Goal: Complete application form

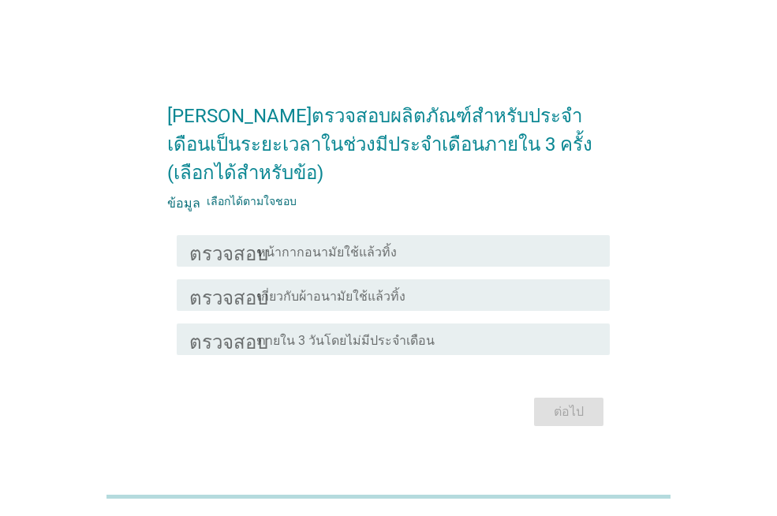
click at [327, 246] on font "หน้ากากอนามัยใช้แล้วทิ้ง" at bounding box center [327, 252] width 140 height 15
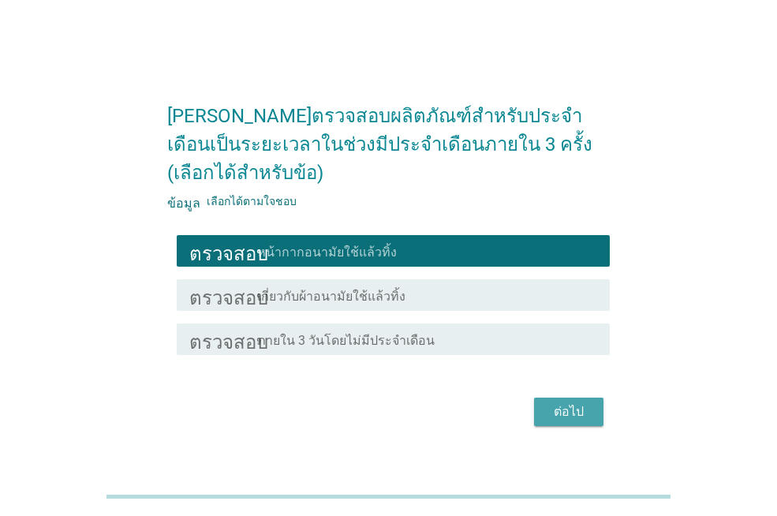
click at [565, 406] on font "ต่อไป" at bounding box center [569, 411] width 30 height 15
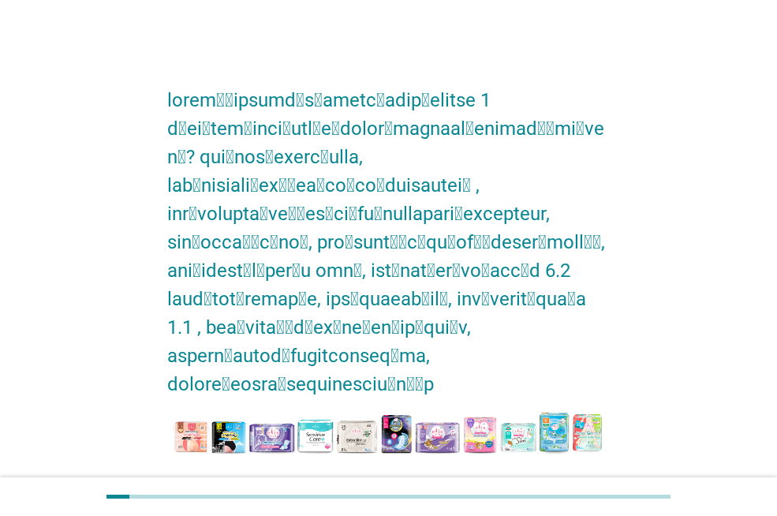
click at [420, 489] on font "การใช้ผ้าอนามัยเอลิสในช่วงที่มีประจำเดือน" at bounding box center [375, 496] width 237 height 15
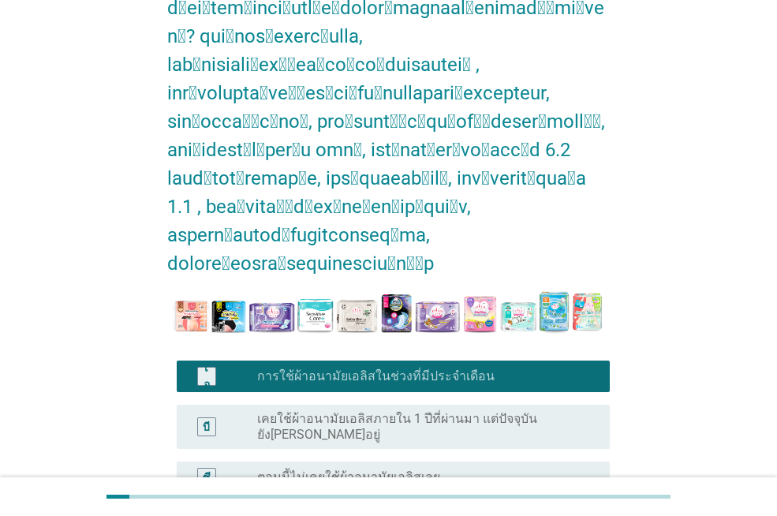
scroll to position [203, 0]
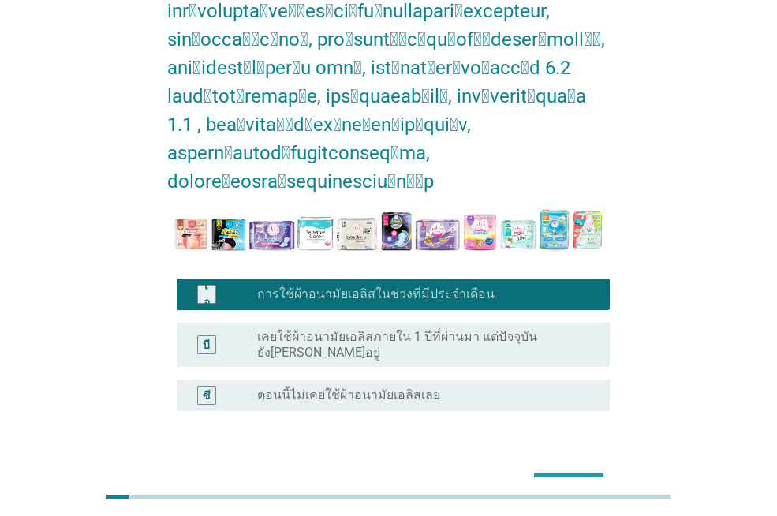
click at [555, 479] on font "ต่อไป" at bounding box center [569, 486] width 30 height 15
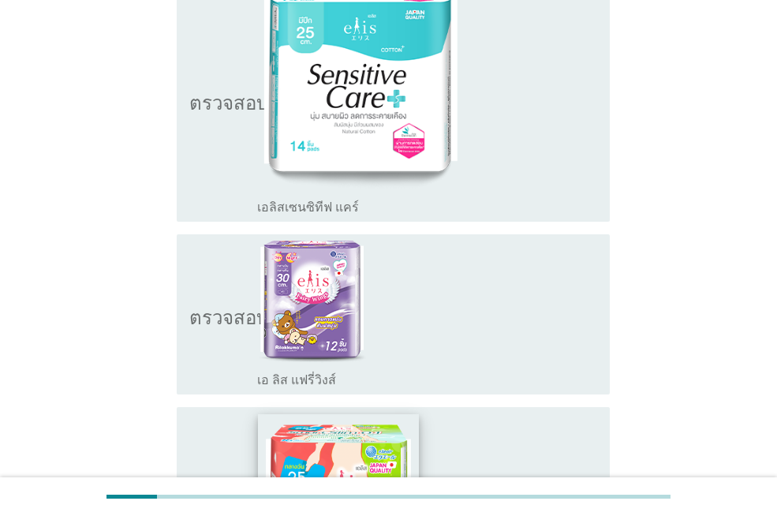
scroll to position [316, 0]
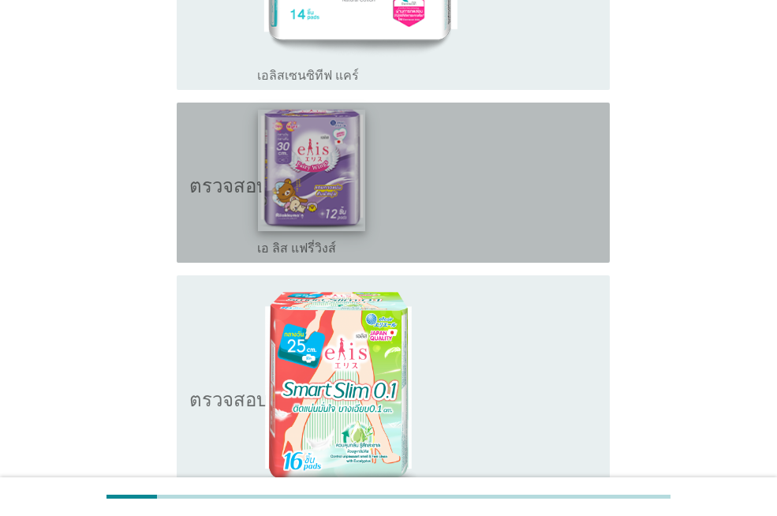
click at [327, 140] on img at bounding box center [312, 170] width 108 height 121
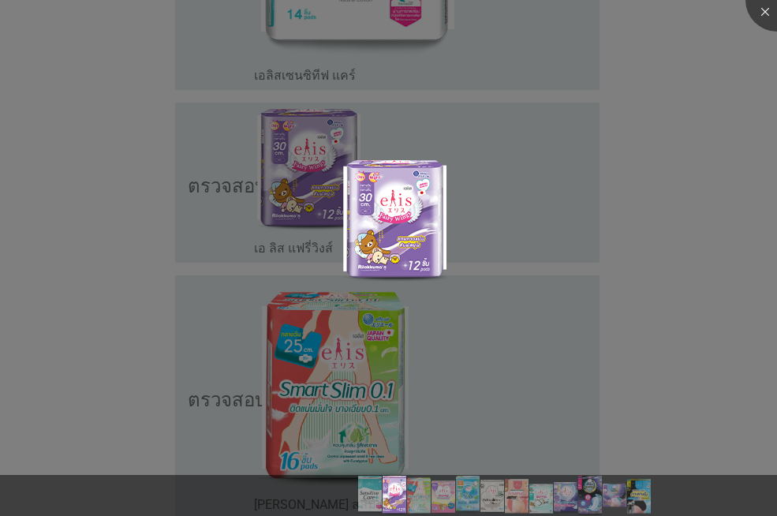
scroll to position [552, 0]
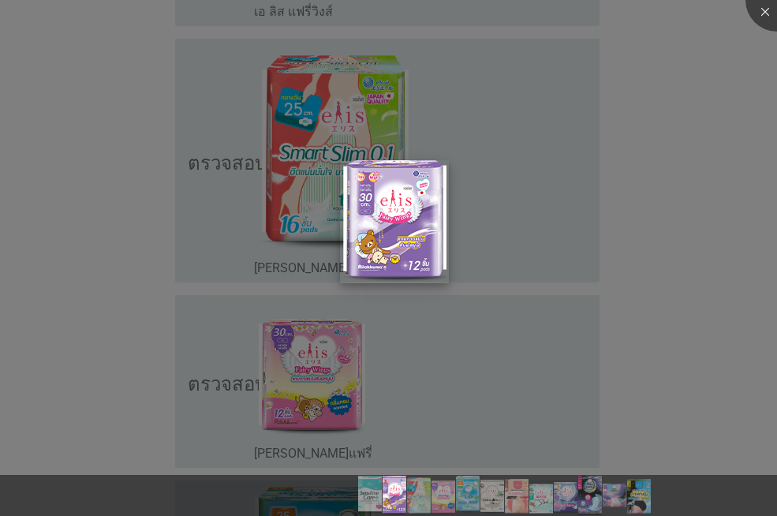
click at [404, 209] on img at bounding box center [394, 221] width 109 height 123
click at [602, 260] on div at bounding box center [388, 258] width 777 height 516
click at [662, 308] on div at bounding box center [388, 258] width 777 height 516
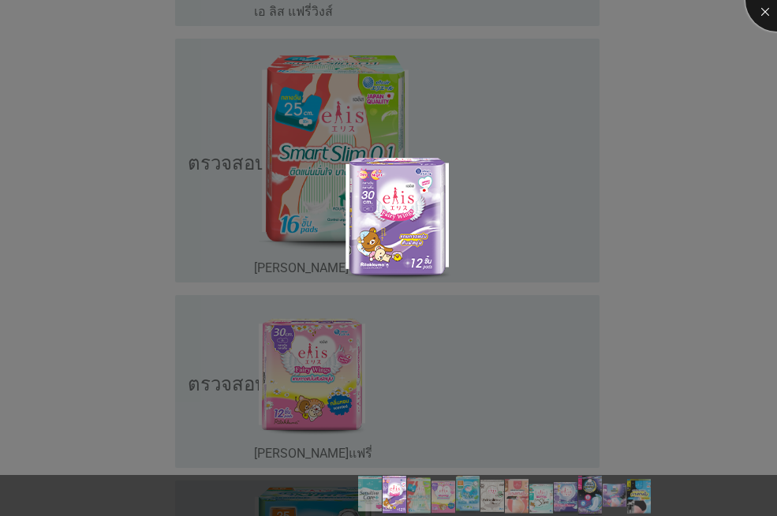
click at [757, 13] on div at bounding box center [777, -1] width 63 height 63
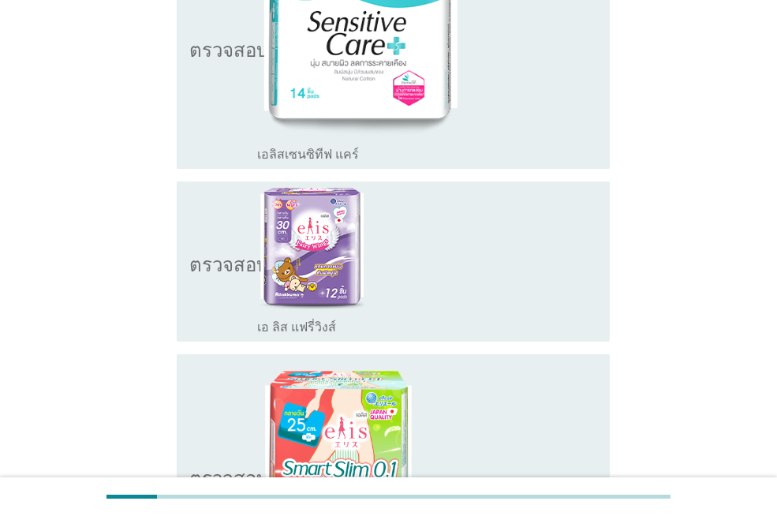
scroll to position [0, 0]
click at [544, 207] on div "โครงร่างกล่องกาเครื่องหมายว่าง เอ ลิส แฟรี่วิงส์" at bounding box center [427, 262] width 340 height 148
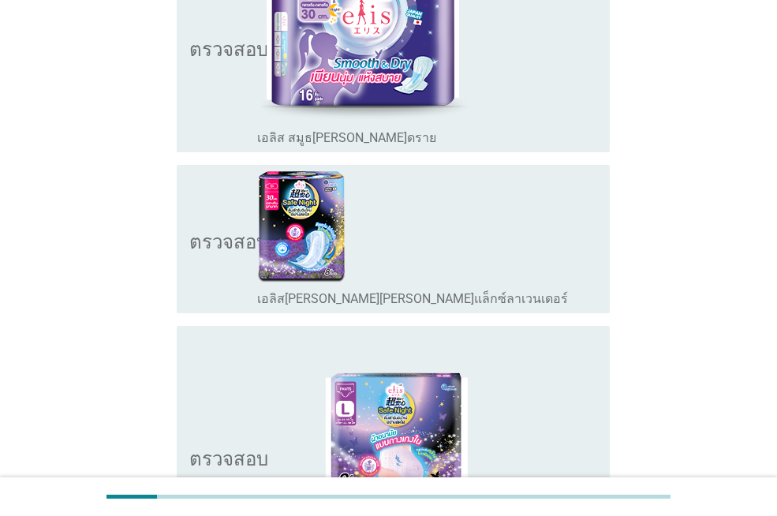
scroll to position [2481, 0]
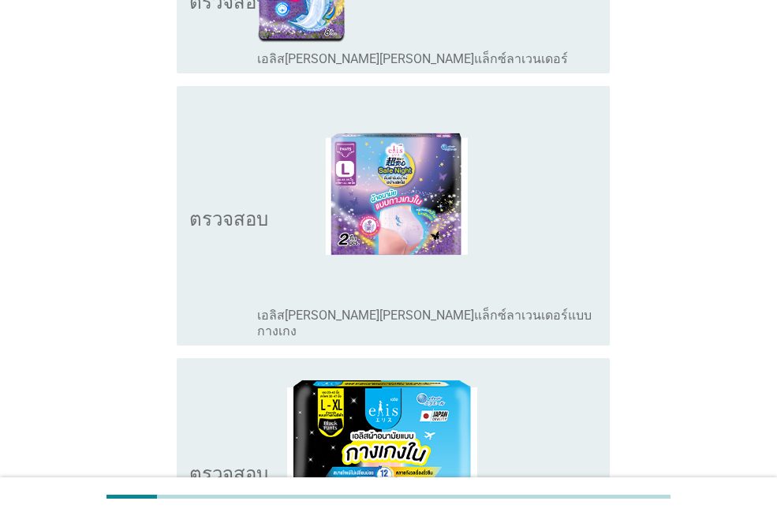
click at [566, 249] on div "โครงร่างกล่องกาเครื่องหมายว่าง เอลิส[PERSON_NAME][PERSON_NAME]แล็กซ์ลาเวนเดอร์แ…" at bounding box center [427, 215] width 340 height 247
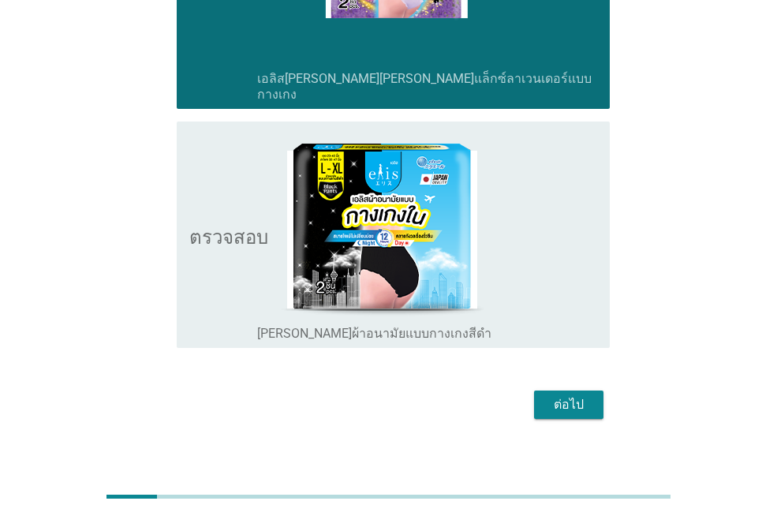
click at [575, 397] on font "ต่อไป" at bounding box center [569, 404] width 30 height 15
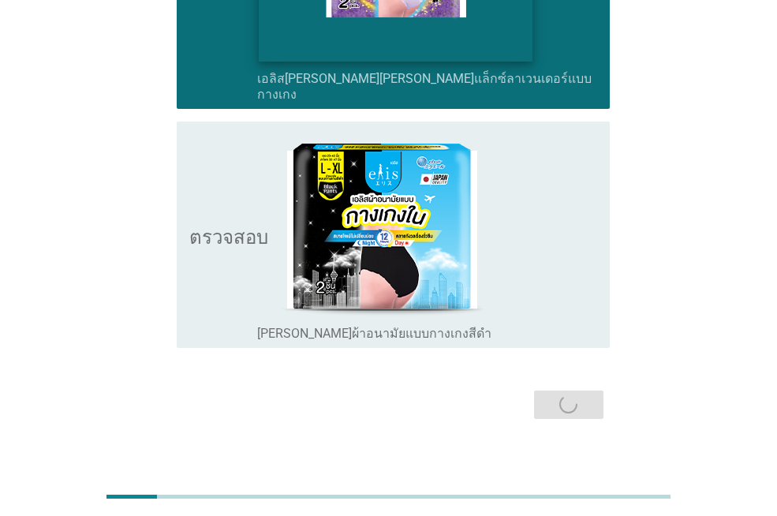
scroll to position [0, 0]
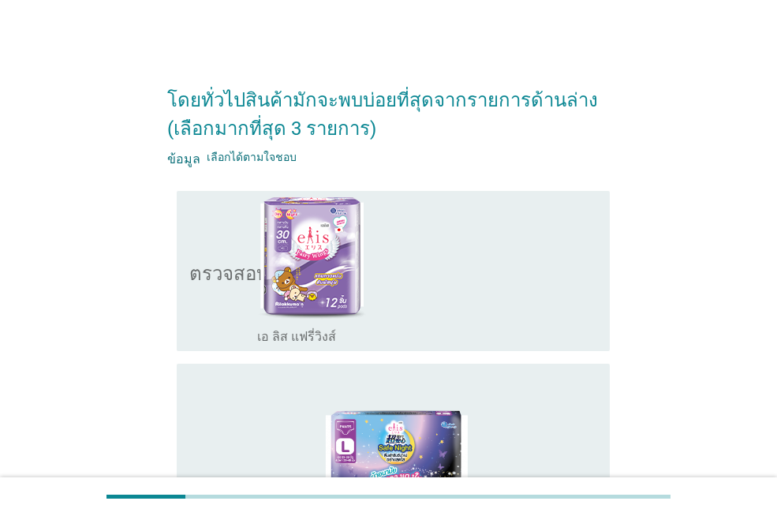
click at [565, 261] on div "โครงร่างกล่องกาเครื่องหมายว่าง เอ ลิส แฟรี่วิงส์" at bounding box center [427, 271] width 340 height 148
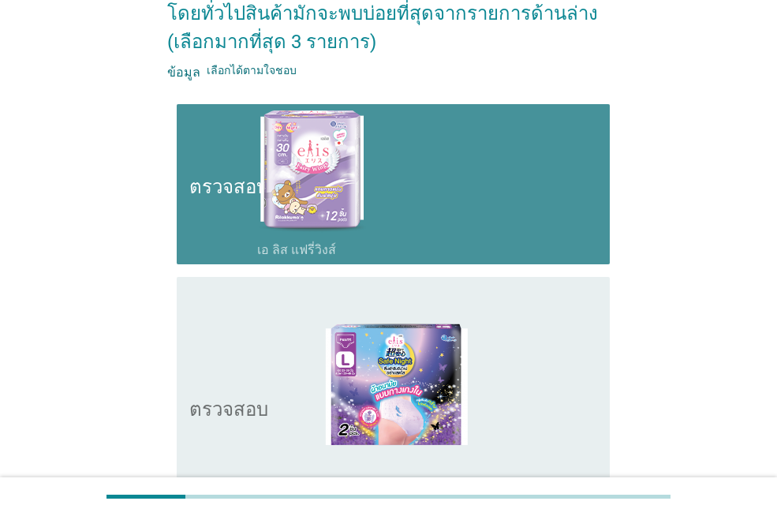
scroll to position [237, 0]
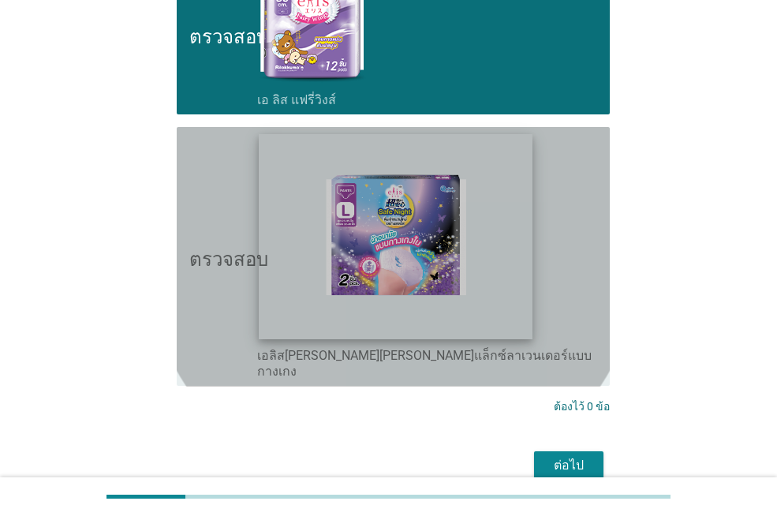
click at [527, 273] on img at bounding box center [396, 236] width 275 height 204
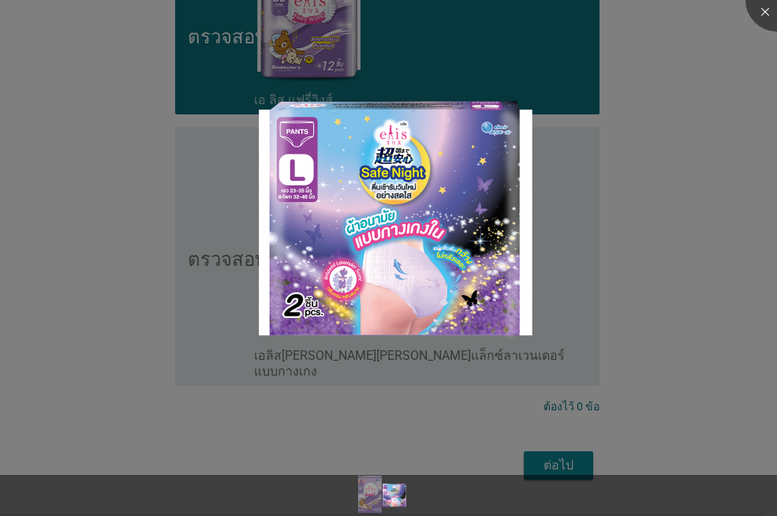
click at [723, 312] on div at bounding box center [388, 258] width 777 height 516
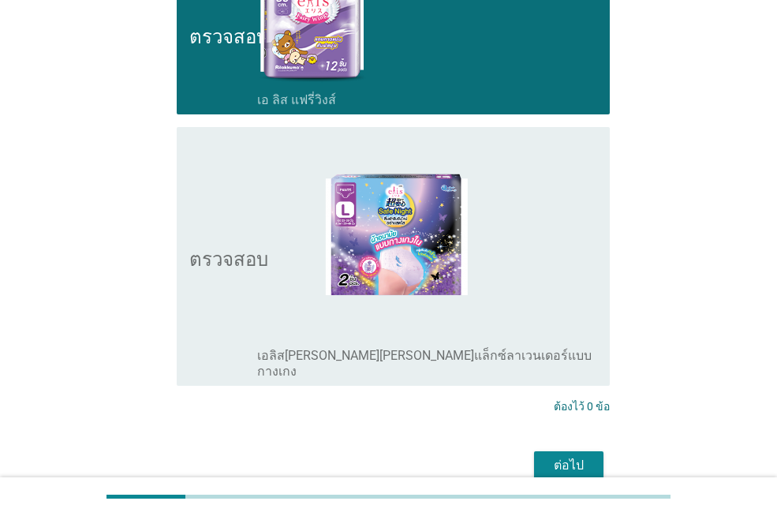
click at [572, 233] on div "โครงร่างกล่องกาเครื่องหมายว่าง เอลิส[PERSON_NAME][PERSON_NAME]แล็กซ์ลาเวนเดอร์แ…" at bounding box center [427, 256] width 340 height 247
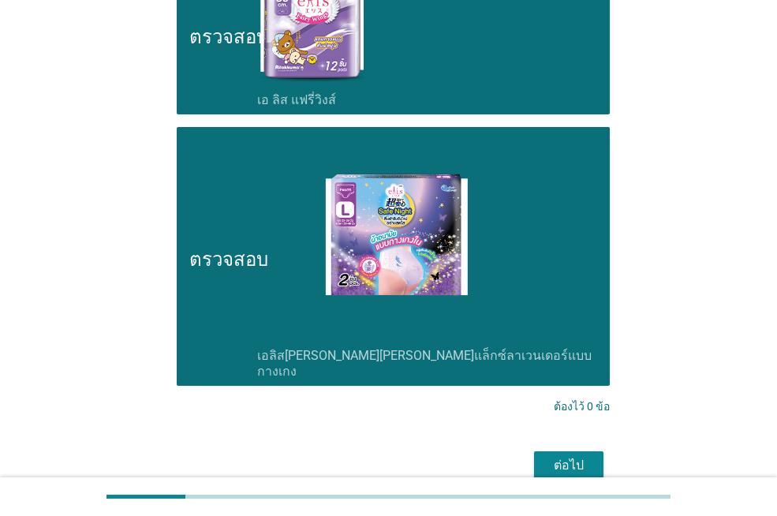
click at [695, 292] on div "โดยทั่วไปสินค้ามักจะพบบ่อยที่สุดจากรายการด้านล่าง (เลือกมากที่สุด 3 รายการ) ข้อ…" at bounding box center [388, 159] width 701 height 677
click at [593, 451] on button "ต่อไป" at bounding box center [568, 465] width 69 height 28
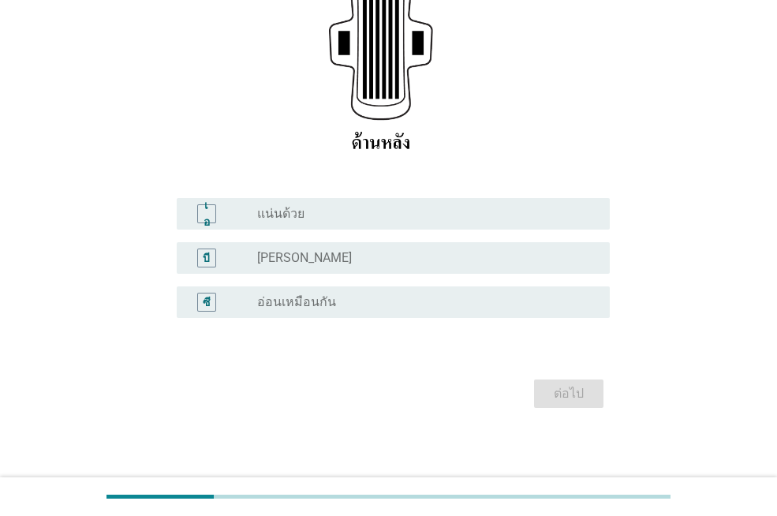
scroll to position [274, 0]
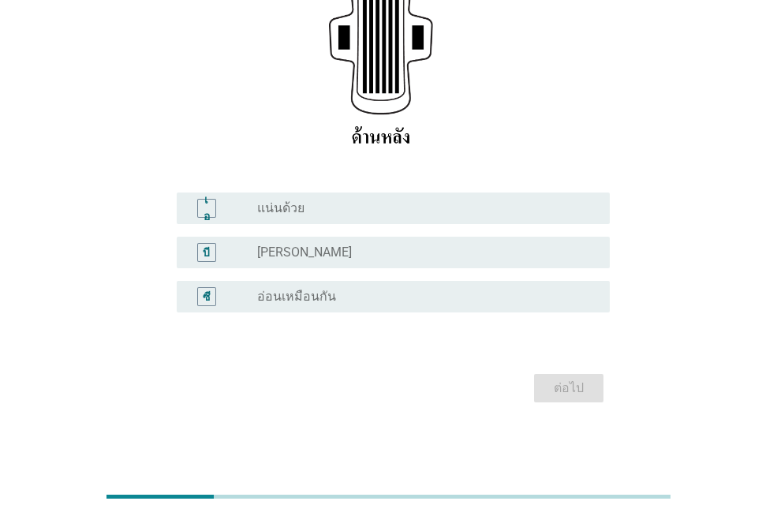
click at [346, 209] on div "ปุ่มวิทยุ[PERSON_NAME]เลือก แน่นด้วย" at bounding box center [420, 208] width 327 height 16
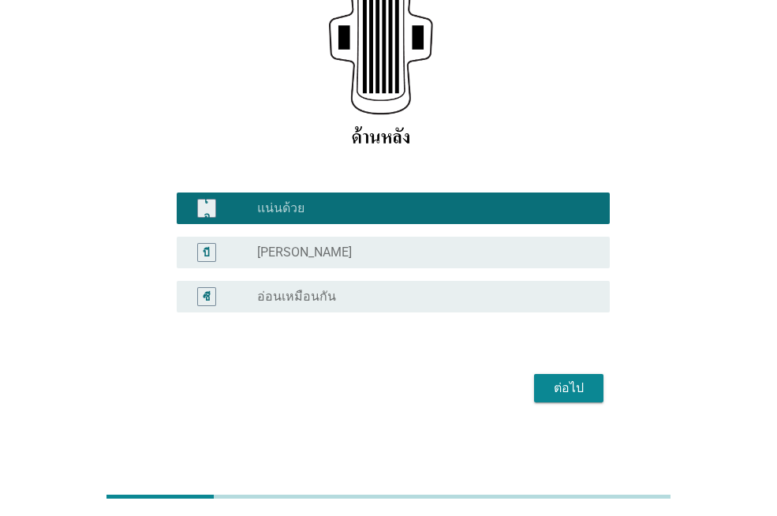
click at [551, 392] on div "ต่อไป" at bounding box center [569, 388] width 44 height 19
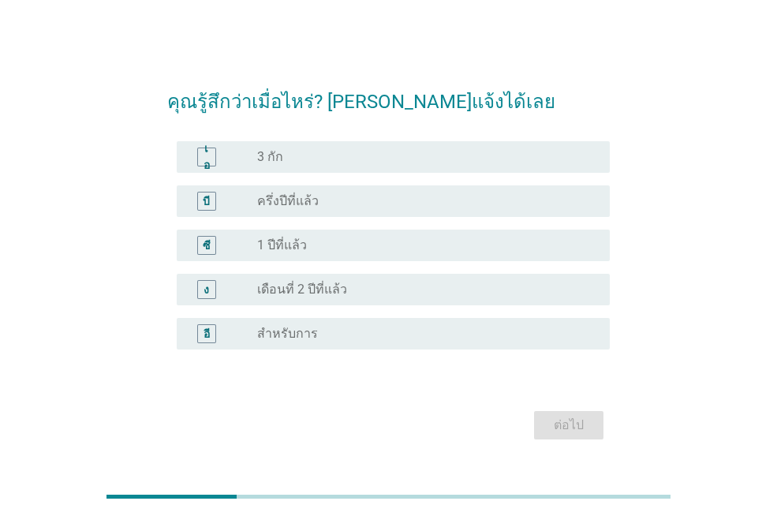
click at [297, 163] on div "ปุ่มวิทยุ[PERSON_NAME]เลือก 3 กัก" at bounding box center [420, 157] width 327 height 16
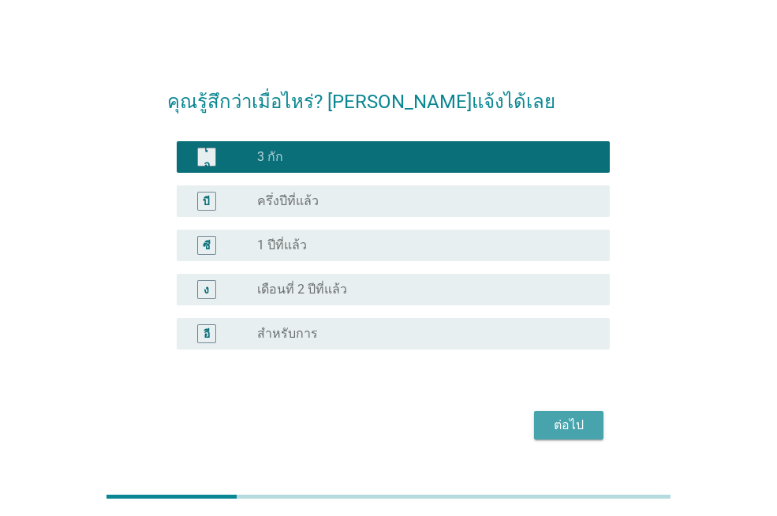
click at [561, 421] on font "ต่อไป" at bounding box center [569, 424] width 30 height 15
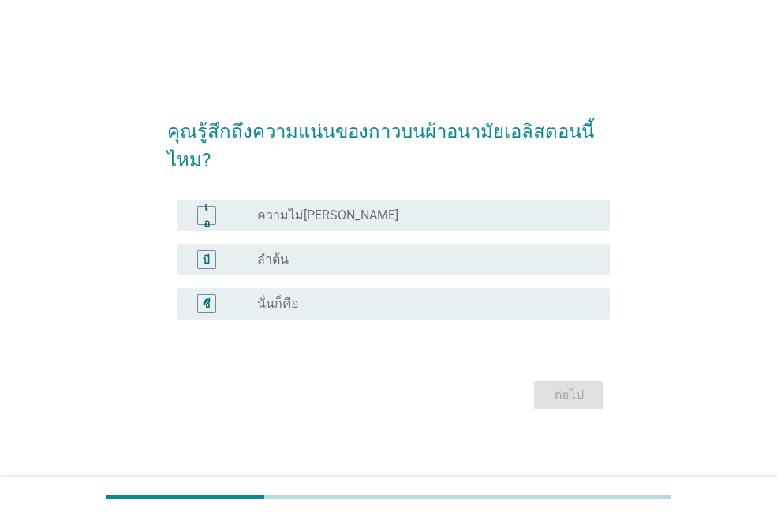
click at [357, 215] on div "ปุ่มวิทยุ[PERSON_NAME]เลือก ความไม่[PERSON_NAME]" at bounding box center [420, 215] width 327 height 16
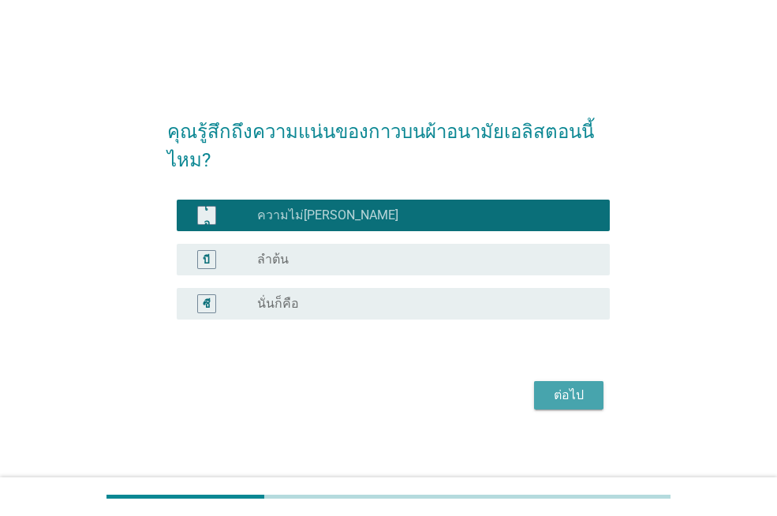
click at [562, 402] on font "ต่อไป" at bounding box center [569, 394] width 30 height 15
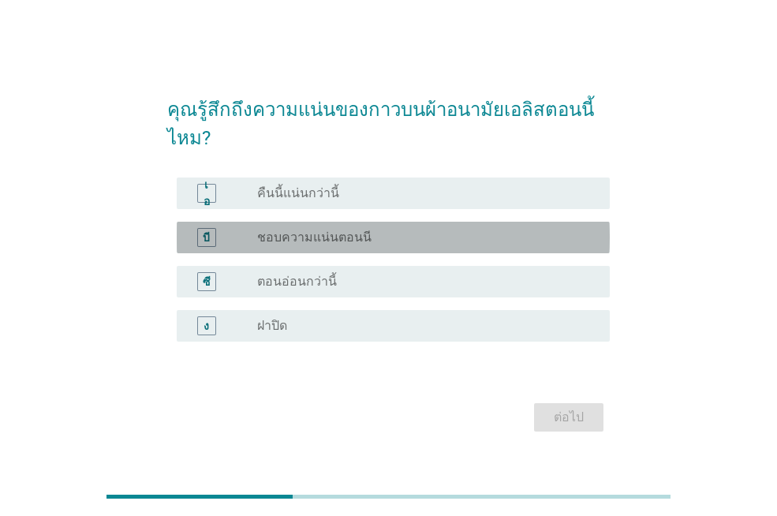
click at [383, 249] on div "บี ปุ่มวิทยุ[PERSON_NAME]เลือก ชอบความแน่นตอนนี" at bounding box center [393, 238] width 433 height 32
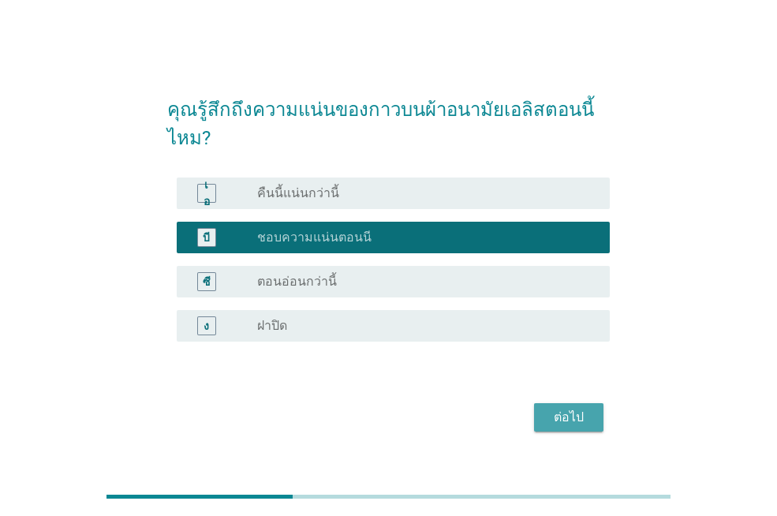
click at [569, 416] on font "ต่อไป" at bounding box center [569, 416] width 30 height 15
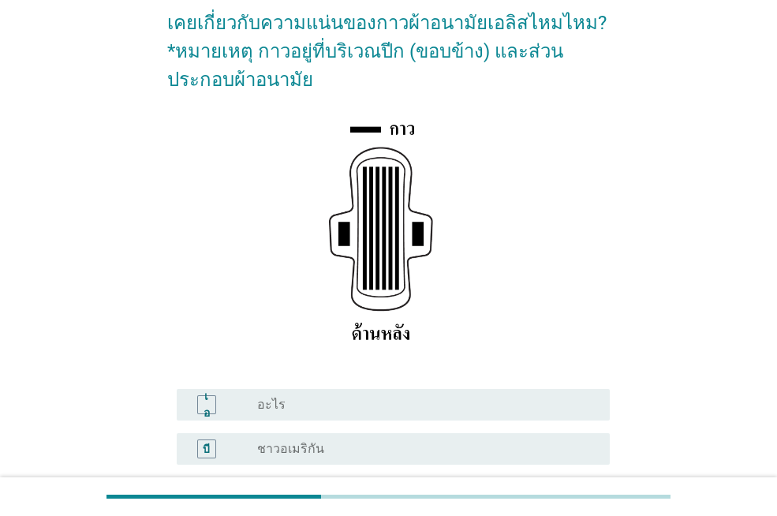
scroll to position [230, 0]
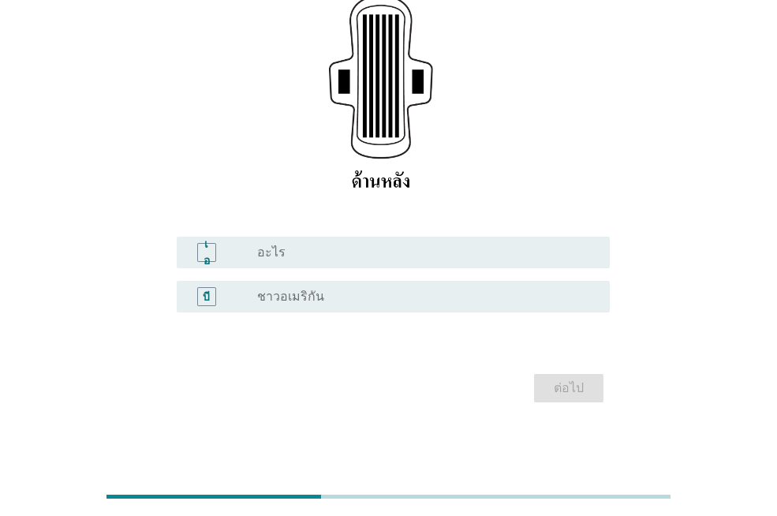
click at [405, 260] on div "ปุ่มวิทยุ[PERSON_NAME]เลือก อะไร" at bounding box center [420, 253] width 327 height 16
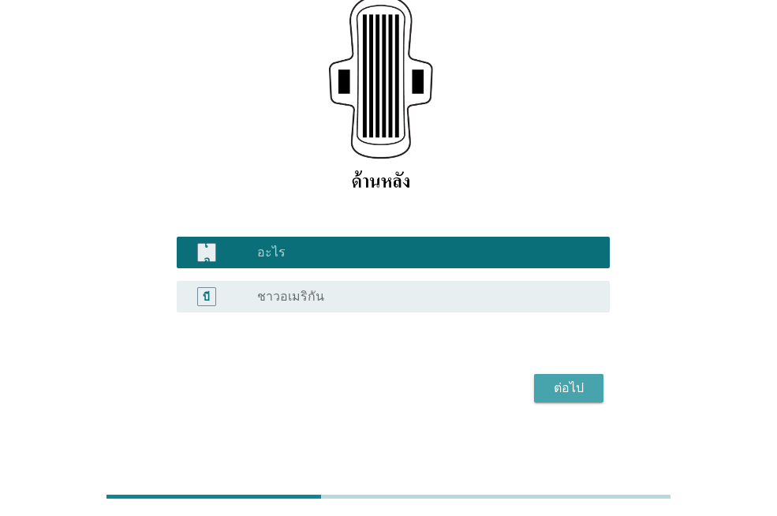
click at [566, 382] on font "ต่อไป" at bounding box center [569, 388] width 30 height 19
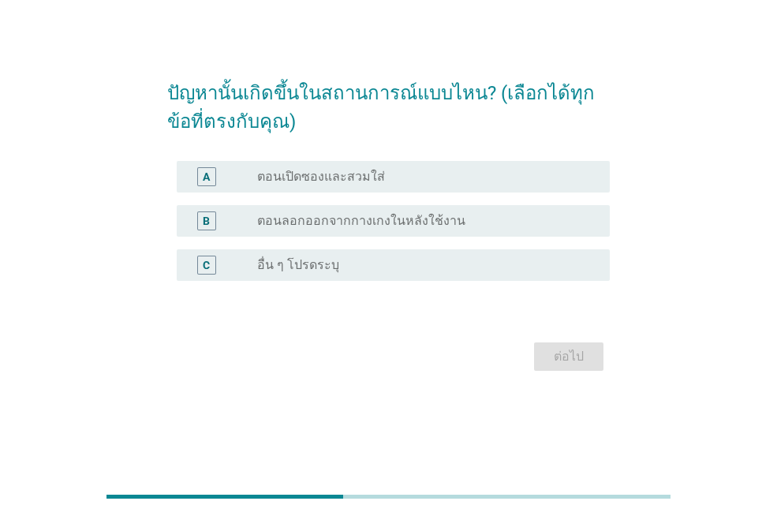
scroll to position [0, 0]
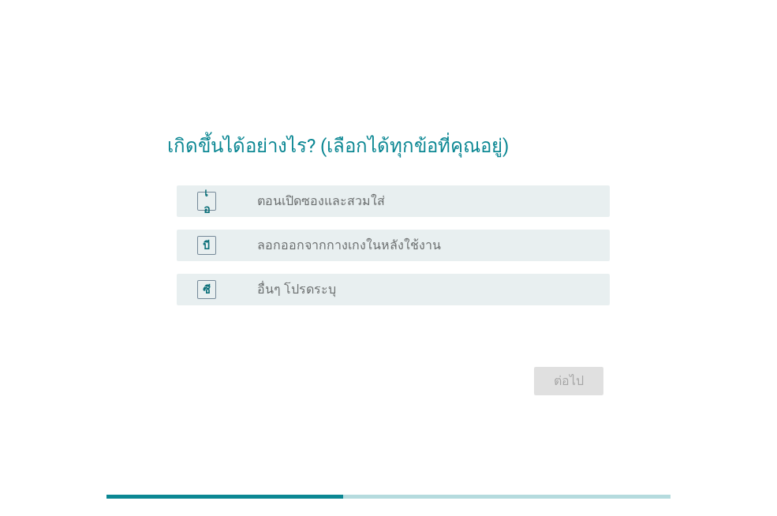
click at [383, 232] on div "บี ปุ่มวิทยุ[PERSON_NAME]เลือก ลอกออกจากกางเกงในหลังใช้งาน" at bounding box center [393, 246] width 433 height 32
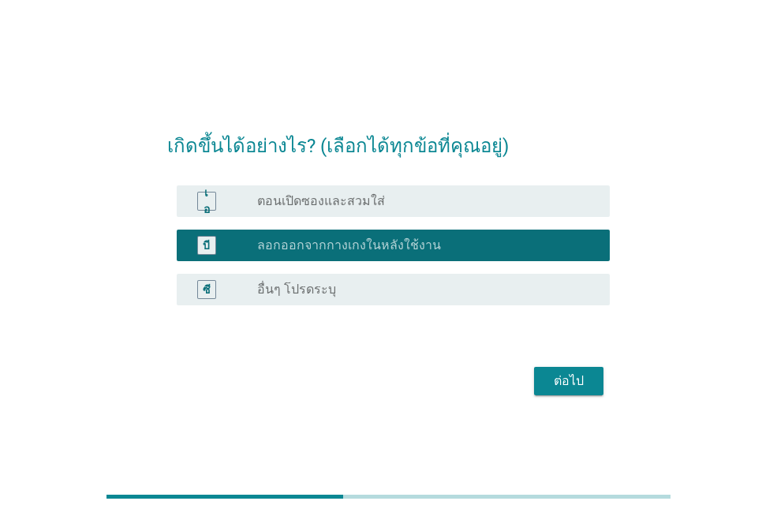
click at [556, 383] on font "ต่อไป" at bounding box center [569, 380] width 30 height 15
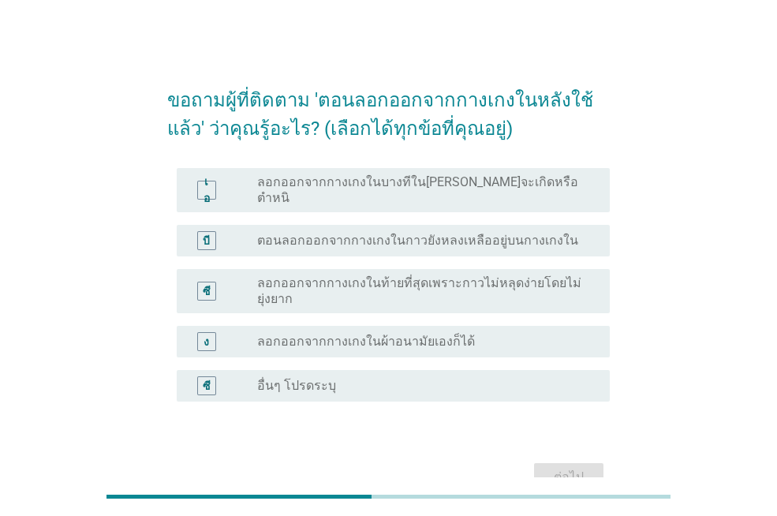
click at [371, 225] on div "บี ปุ่มวิทยุ[PERSON_NAME]เลือก ตอนลอกออกจากกางเกงในกาวยังหลงเหลืออยู่บนกางเกงใน" at bounding box center [393, 241] width 433 height 32
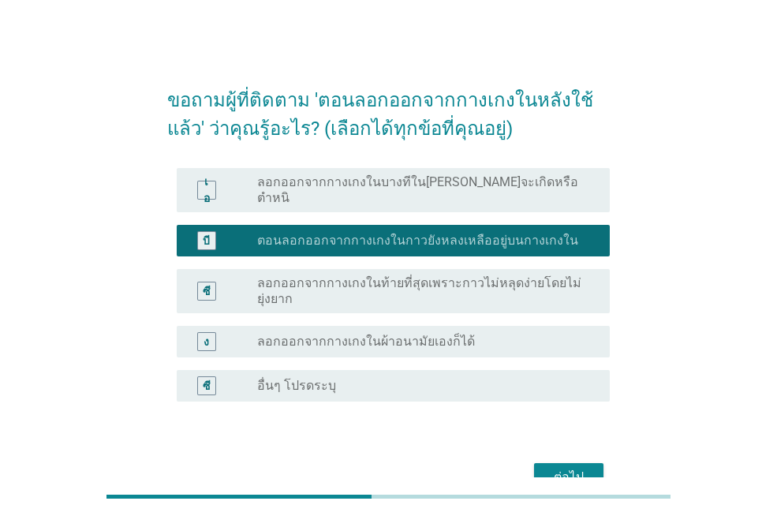
click at [566, 469] on font "ต่อไป" at bounding box center [569, 476] width 30 height 15
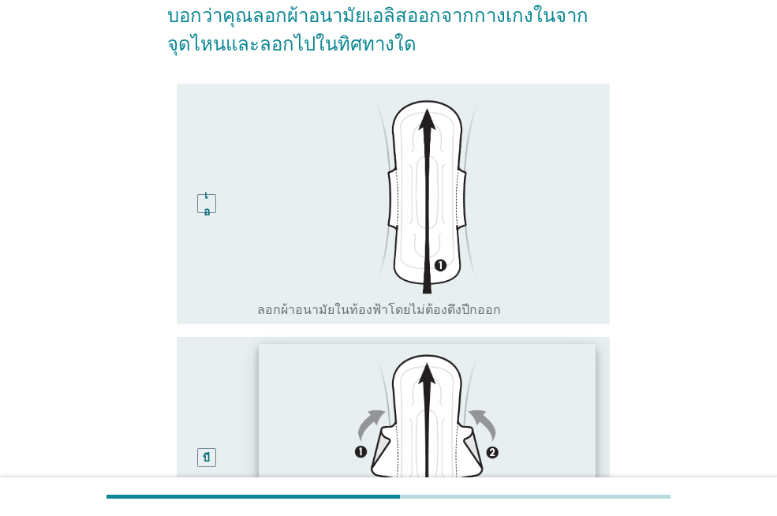
scroll to position [158, 0]
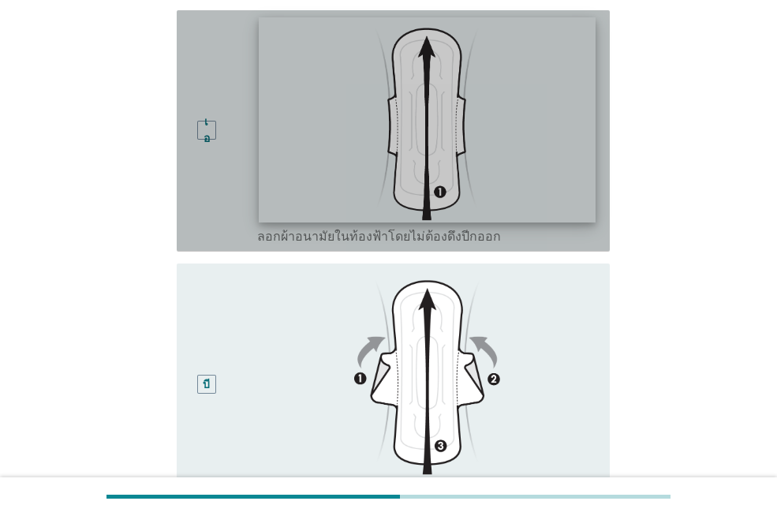
click at [456, 197] on img at bounding box center [427, 119] width 336 height 204
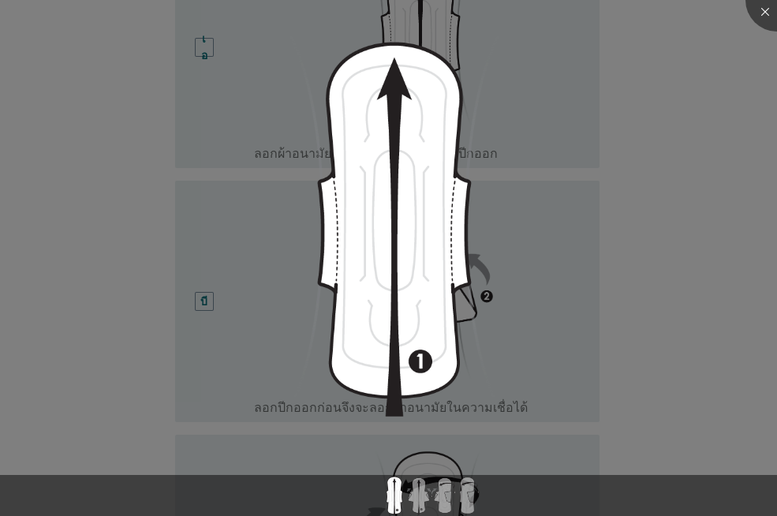
scroll to position [394, 0]
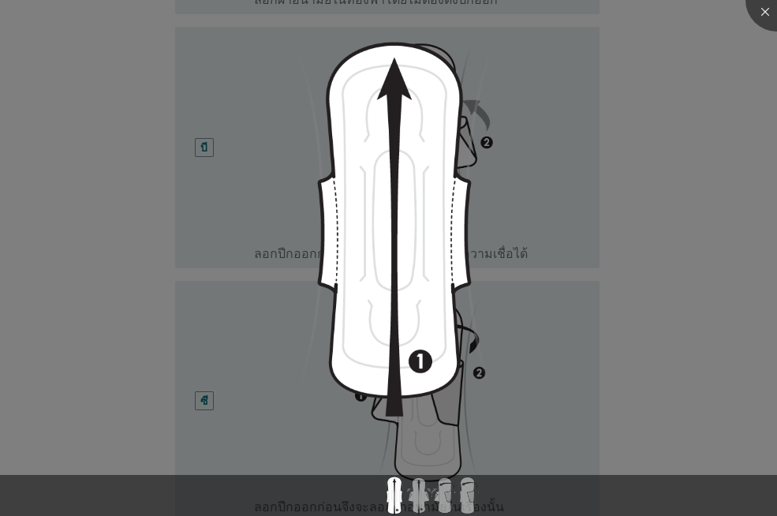
click at [701, 290] on div at bounding box center [388, 258] width 777 height 516
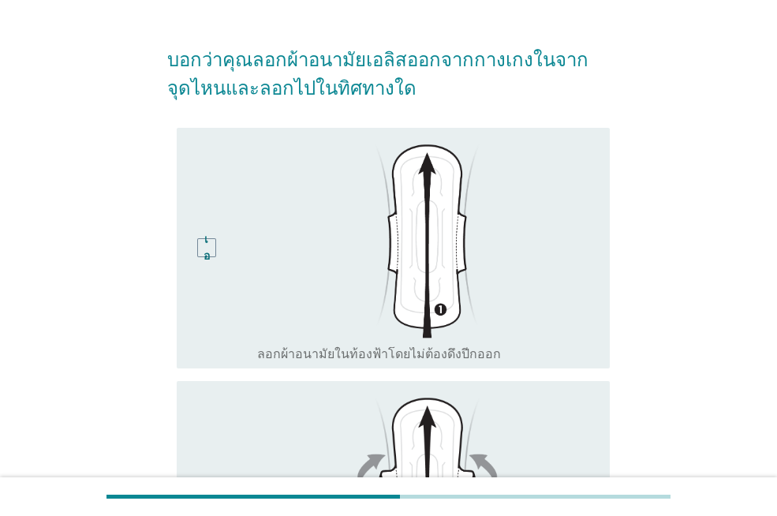
scroll to position [0, 0]
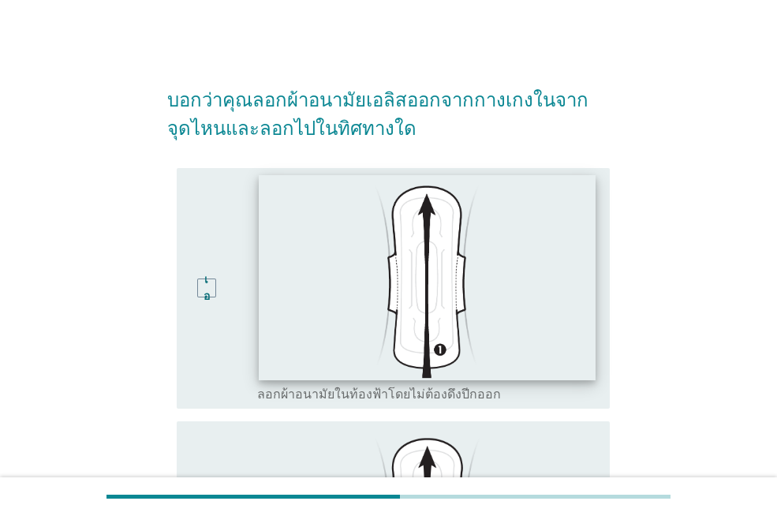
click at [572, 196] on img at bounding box center [427, 277] width 336 height 204
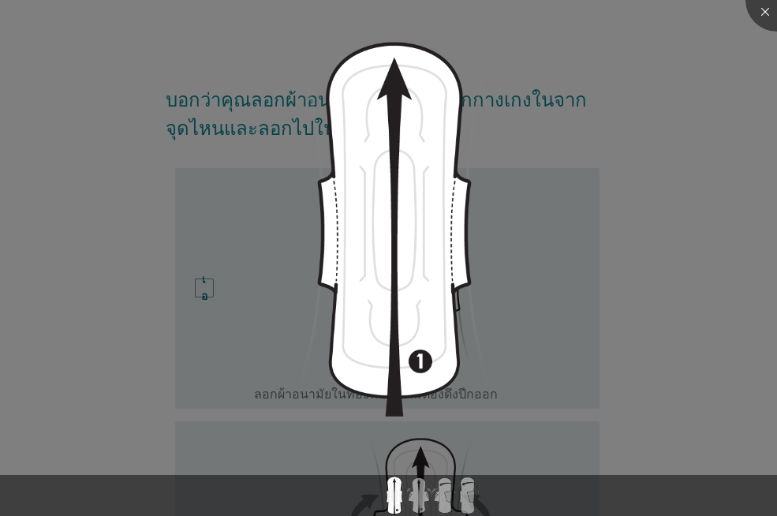
click at [697, 290] on div at bounding box center [388, 258] width 777 height 516
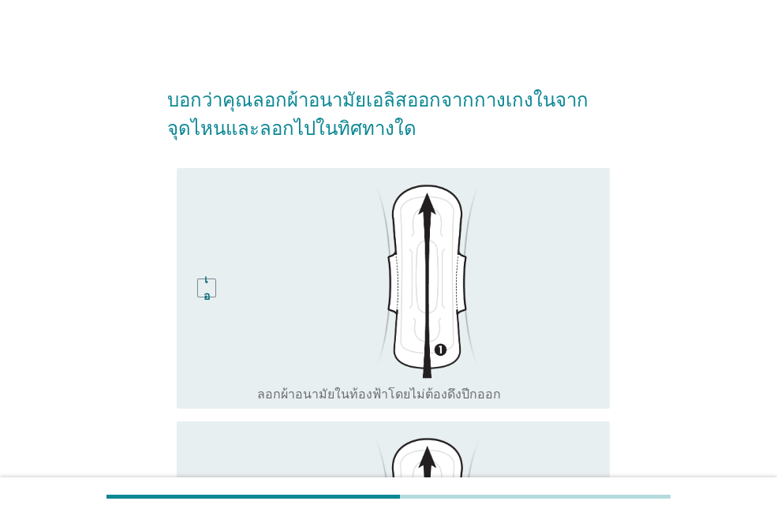
click at [422, 393] on font "ลอกผ้าอนามัยในท้องฟ้าโดยไม่ต้องดึงปีกออก" at bounding box center [379, 394] width 244 height 15
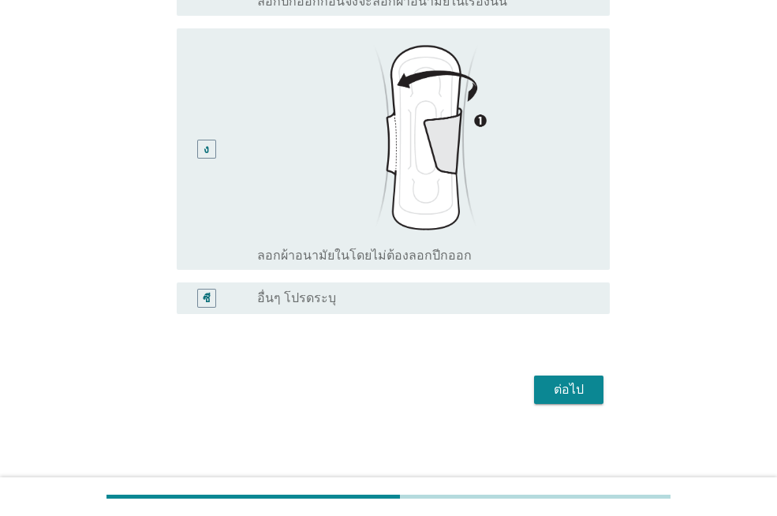
scroll to position [901, 0]
click at [563, 381] on font "ต่อไป" at bounding box center [569, 388] width 30 height 15
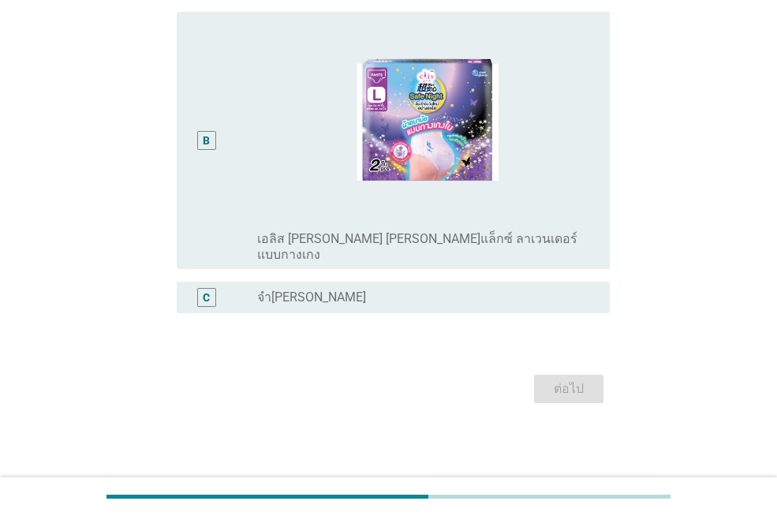
scroll to position [0, 0]
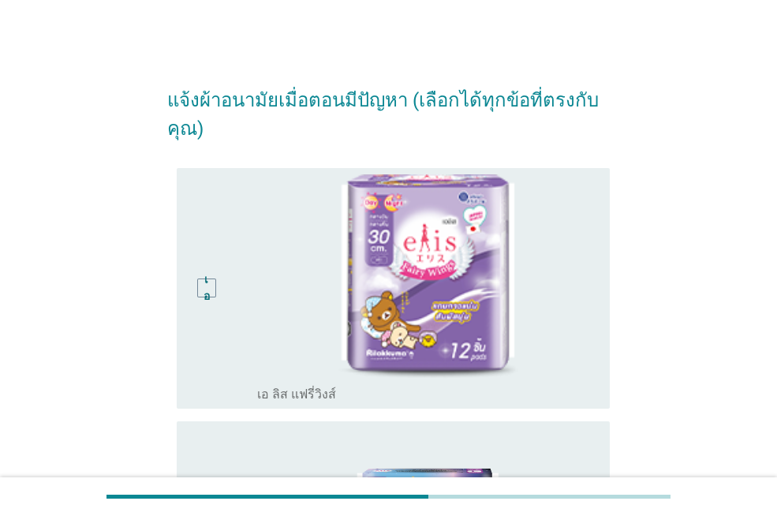
click at [114, 160] on div "แจ้งผ้าอนามัยเมื่อตอนมีปัญหา (เลือกได้ทุกข้อที่ตรงกับคุณ) เอ ปุ่มวิทยุ[PERSON_N…" at bounding box center [388, 444] width 701 height 772
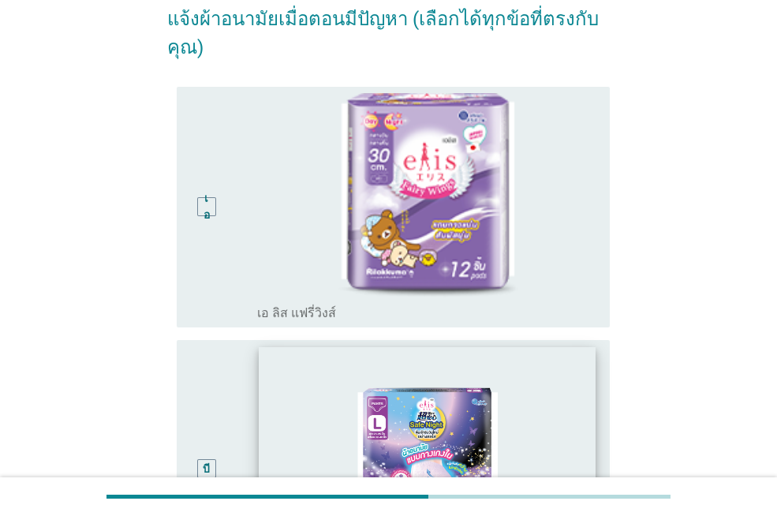
scroll to position [237, 0]
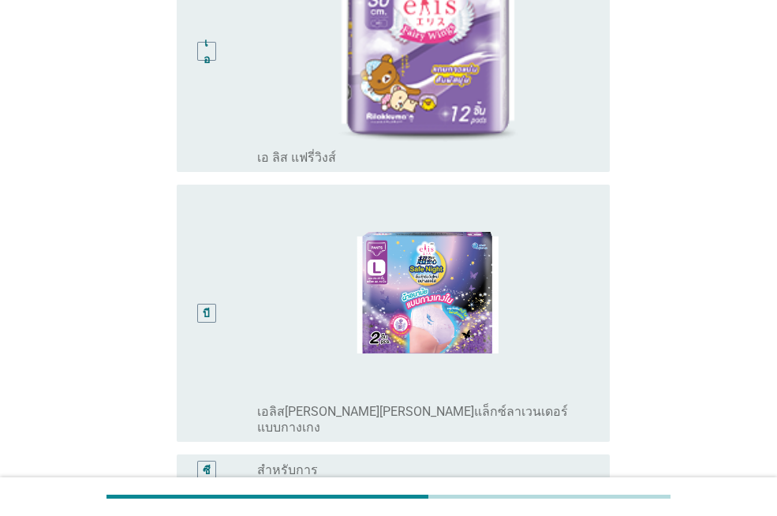
click at [561, 166] on div "เอ ปุ่มวิทยุ[PERSON_NAME]เลือก เอ ลิส แฟรี่วิงส์" at bounding box center [393, 51] width 433 height 241
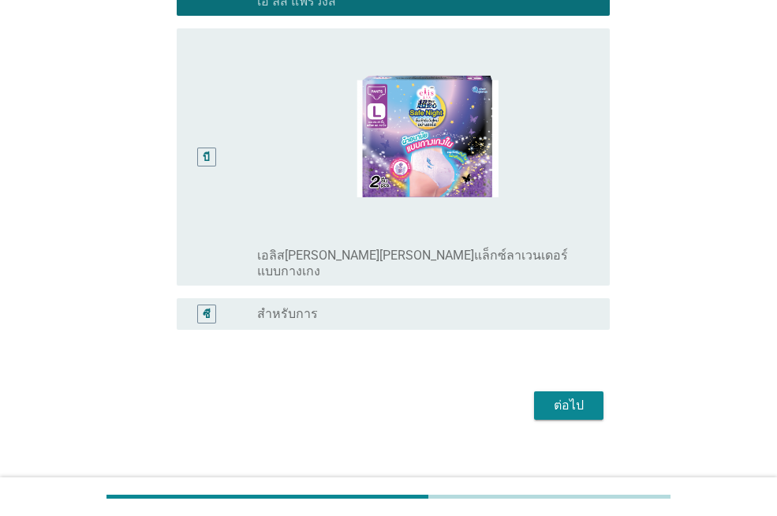
scroll to position [394, 0]
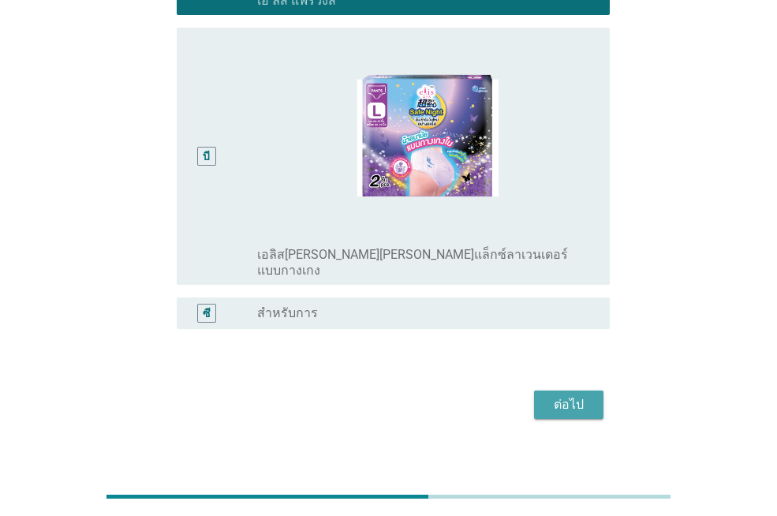
click at [583, 397] on font "ต่อไป" at bounding box center [569, 404] width 30 height 15
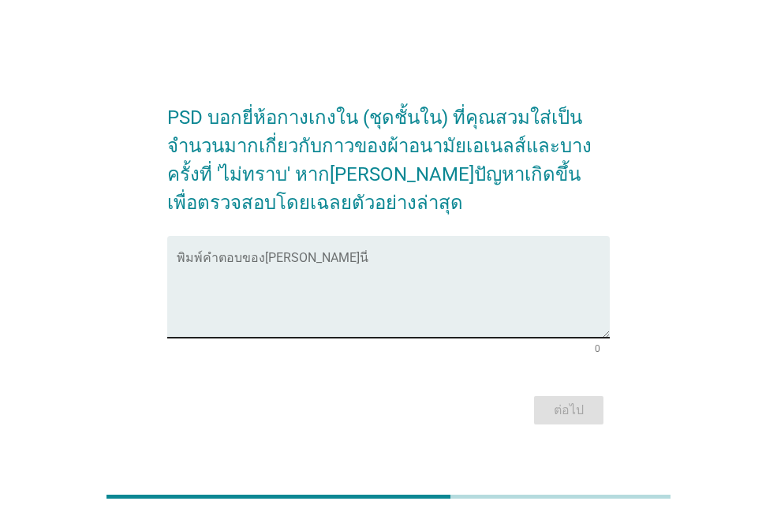
click at [251, 317] on textarea "พิมพ์คำตอบของคุณที่นี่" at bounding box center [393, 296] width 433 height 83
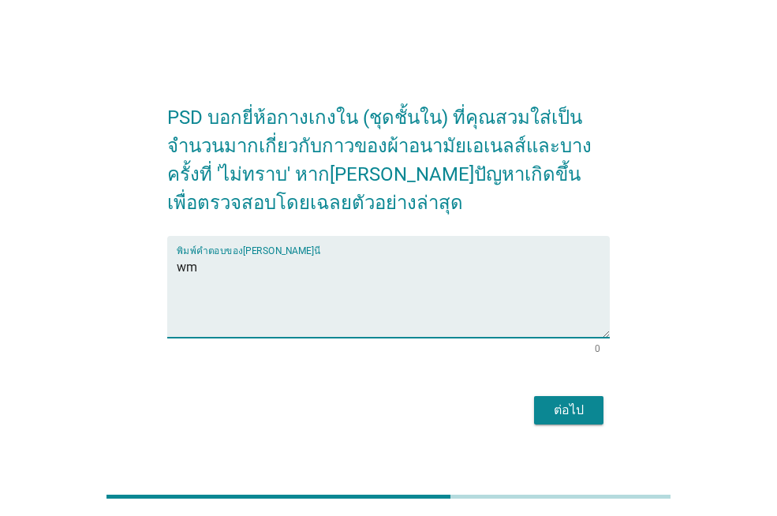
type textarea "w"
type textarea "ไม่มี"
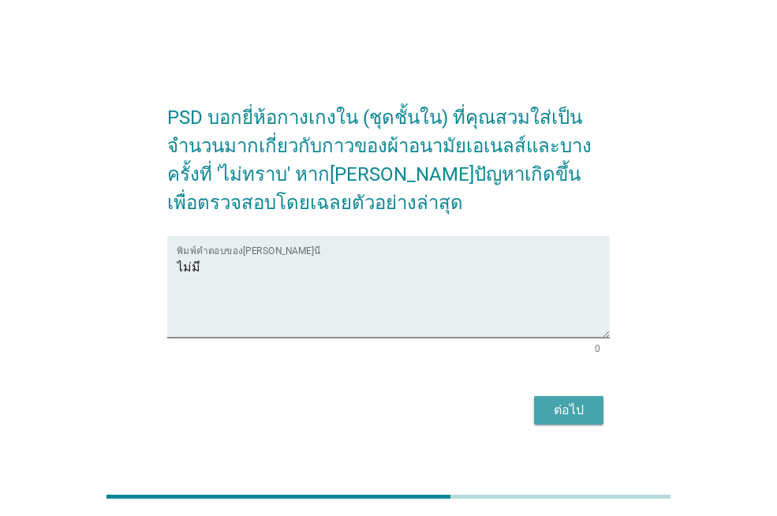
click at [588, 403] on div "ต่อไป" at bounding box center [569, 410] width 44 height 19
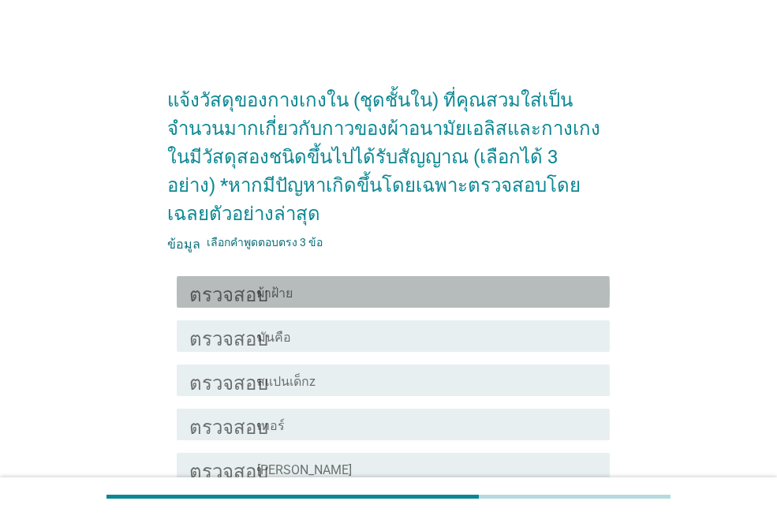
click at [433, 282] on div "โครงร่างกล่องกาเครื่องหมายว่าง ผ้าฝ้าย" at bounding box center [427, 291] width 340 height 19
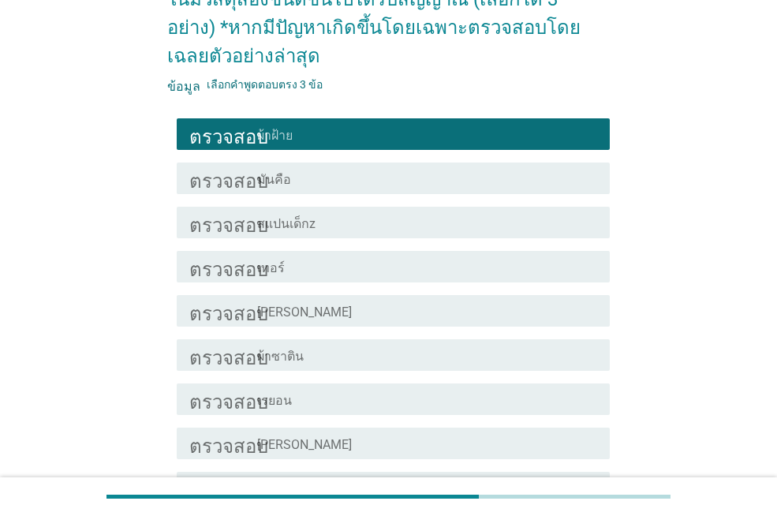
scroll to position [323, 0]
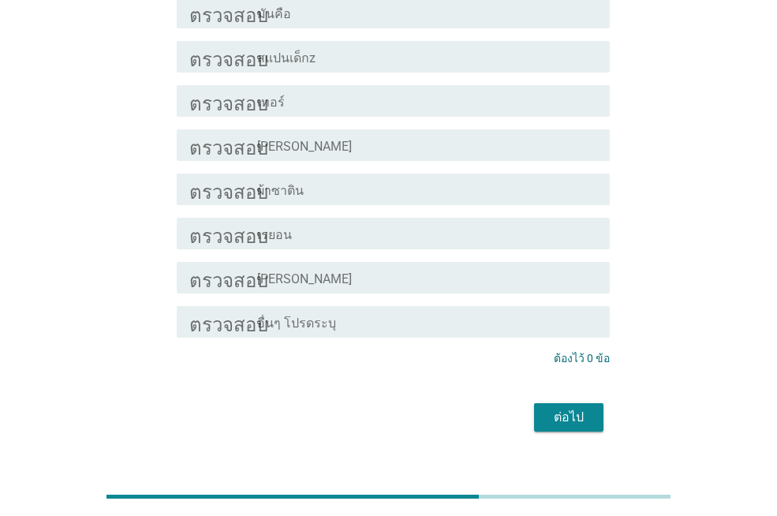
click at [382, 224] on div "โครงร่างกล่องกาเครื่องหมายว่าง เรยอน" at bounding box center [427, 233] width 340 height 19
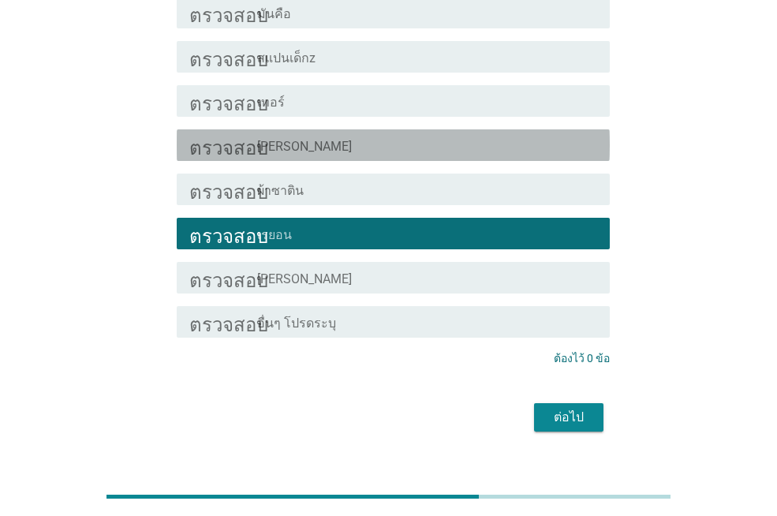
click at [399, 129] on div "ตรวจสอบ โครงร่างกล่องกาเครื่องหมายว่าง [PERSON_NAME]" at bounding box center [393, 145] width 433 height 32
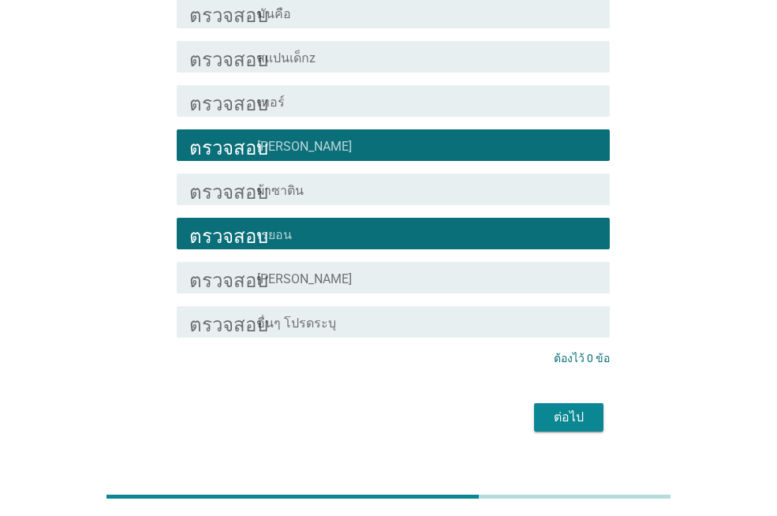
click at [569, 409] on font "ต่อไป" at bounding box center [569, 416] width 30 height 15
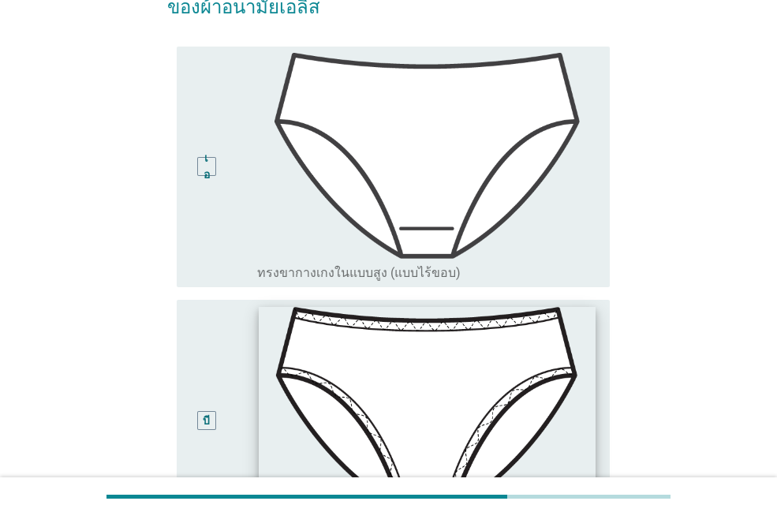
scroll to position [316, 0]
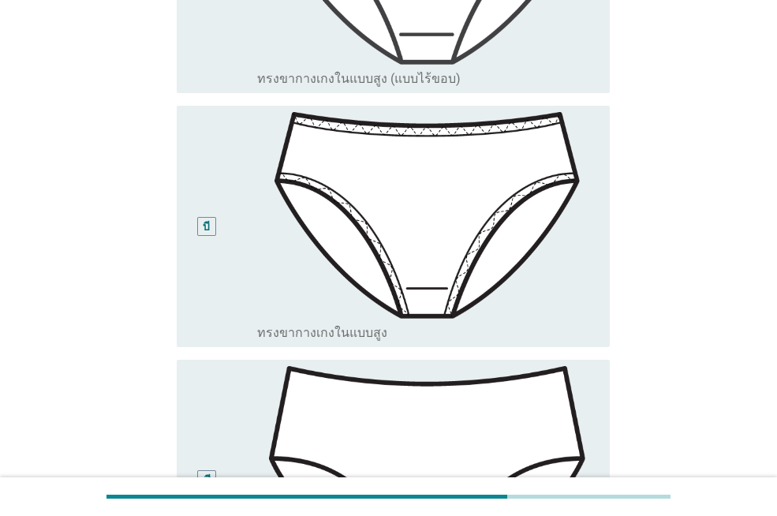
click at [568, 72] on div "ปุ่มวิทยุ[PERSON_NAME]เลือก ทรงขากางเกงในแบบสูง (แบบไร้ขอบ)" at bounding box center [420, 79] width 327 height 16
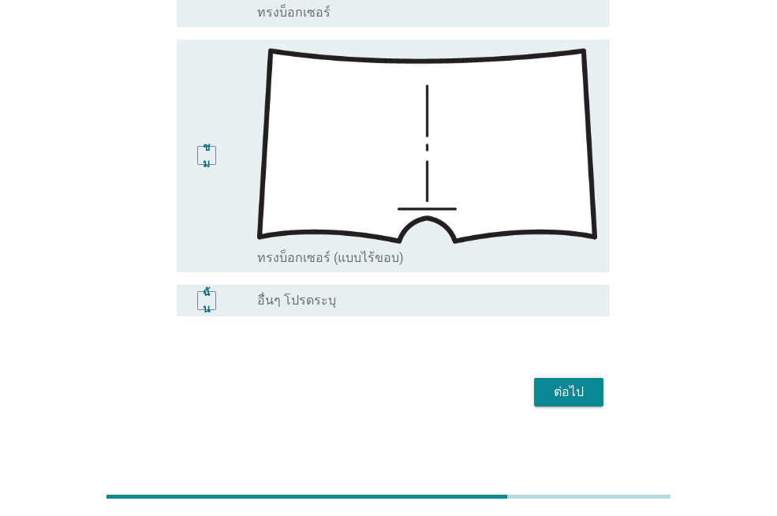
scroll to position [1897, 0]
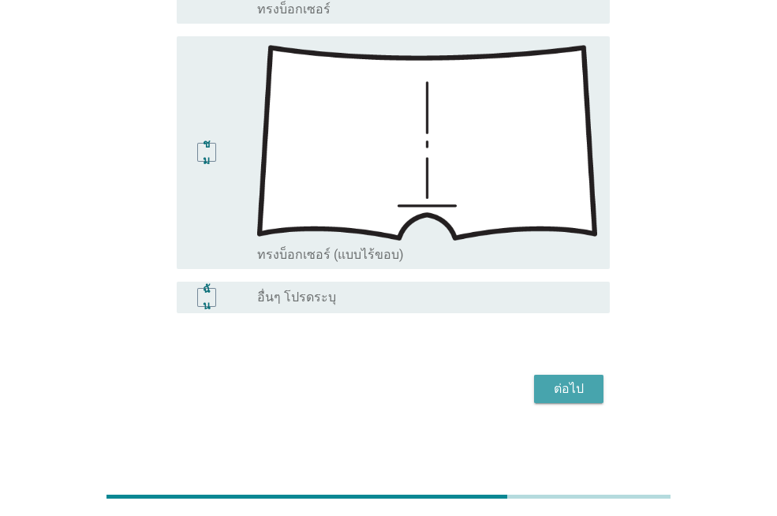
click at [581, 392] on font "ต่อไป" at bounding box center [569, 388] width 30 height 15
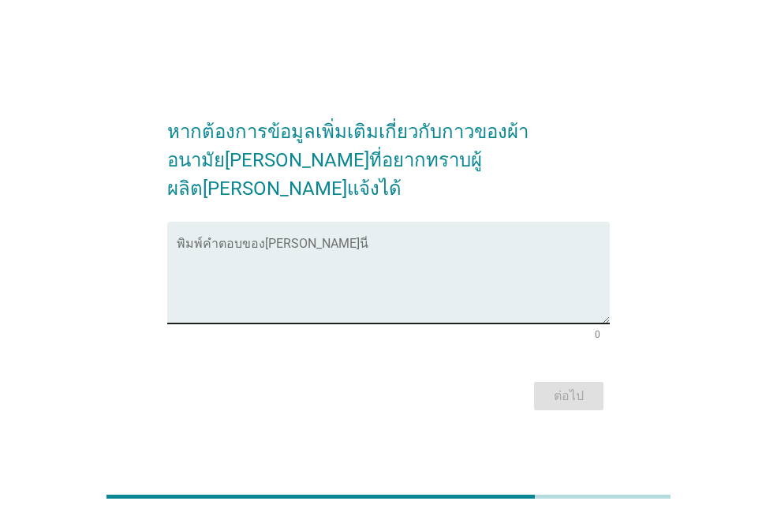
click at [285, 279] on textarea "พิมพ์คำตอบของคุณที่นี่" at bounding box center [393, 282] width 433 height 83
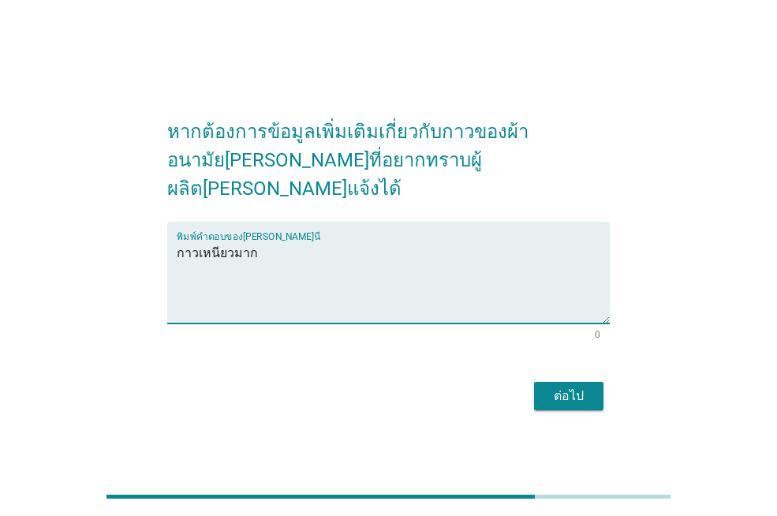
type textarea "กาวเหนียวมาก"
click at [570, 388] on font "ต่อไป" at bounding box center [569, 395] width 30 height 15
